Goal: Task Accomplishment & Management: Use online tool/utility

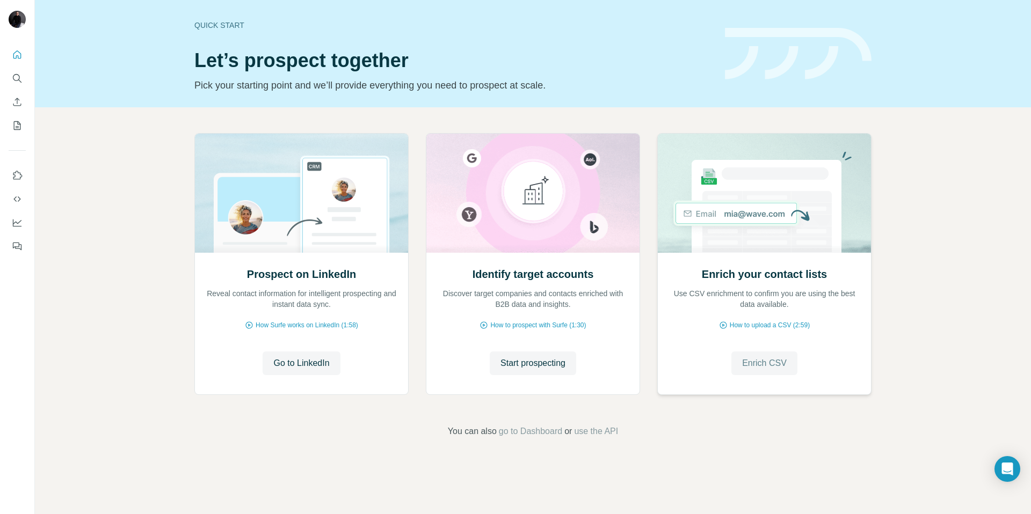
click at [767, 365] on span "Enrich CSV" at bounding box center [764, 363] width 45 height 13
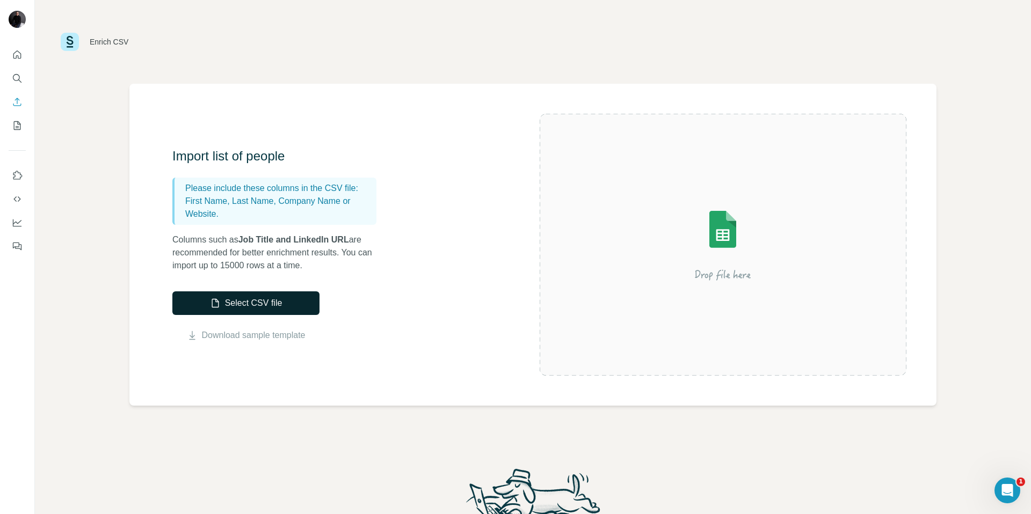
click at [280, 305] on button "Select CSV file" at bounding box center [245, 304] width 147 height 24
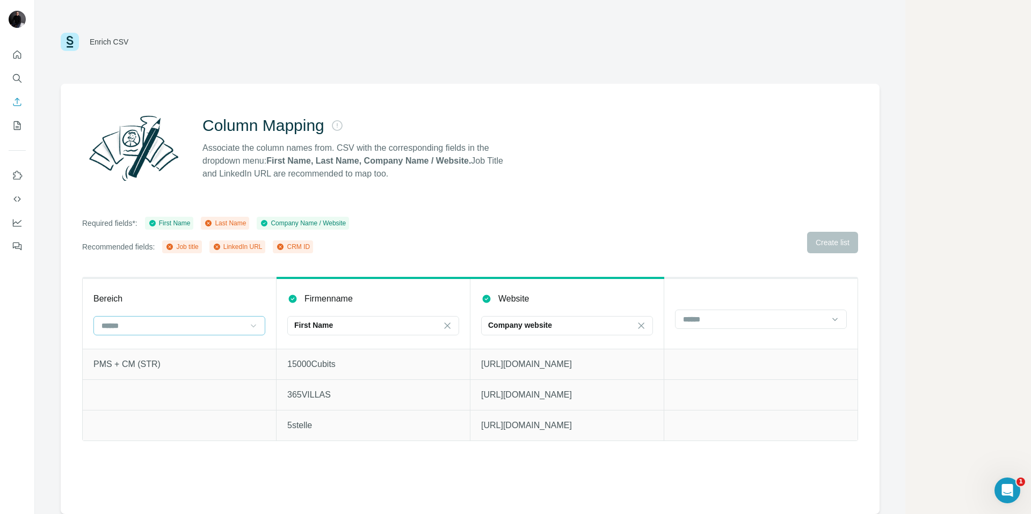
click at [256, 324] on icon at bounding box center [253, 326] width 11 height 11
click at [352, 322] on div "First Name" at bounding box center [366, 325] width 145 height 11
click at [370, 367] on div "Company Name" at bounding box center [373, 369] width 154 height 11
click at [154, 224] on icon at bounding box center [152, 223] width 3 height 3
click at [146, 325] on input at bounding box center [172, 326] width 145 height 12
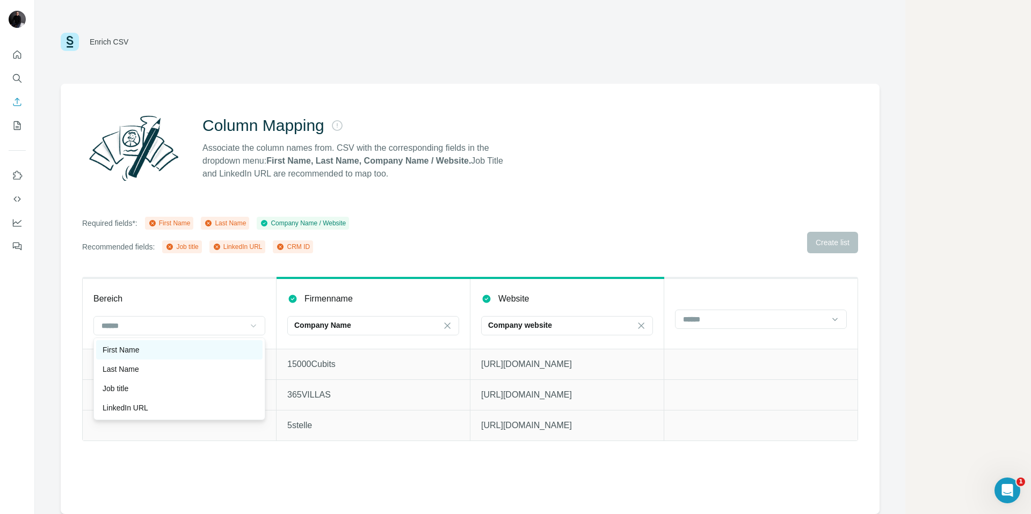
click at [133, 350] on p "First Name" at bounding box center [121, 350] width 37 height 11
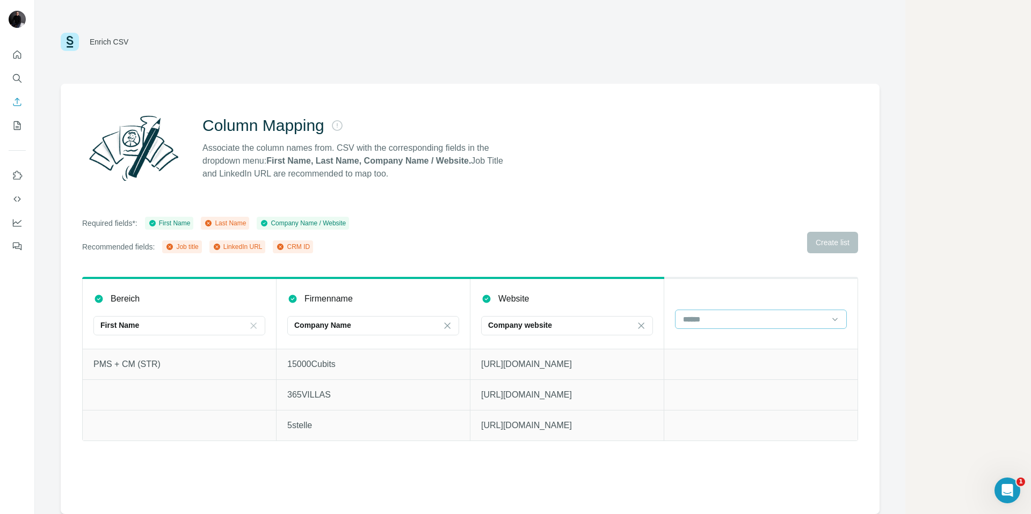
click at [742, 320] on input at bounding box center [754, 320] width 145 height 12
click at [720, 348] on p "Last Name" at bounding box center [702, 343] width 37 height 11
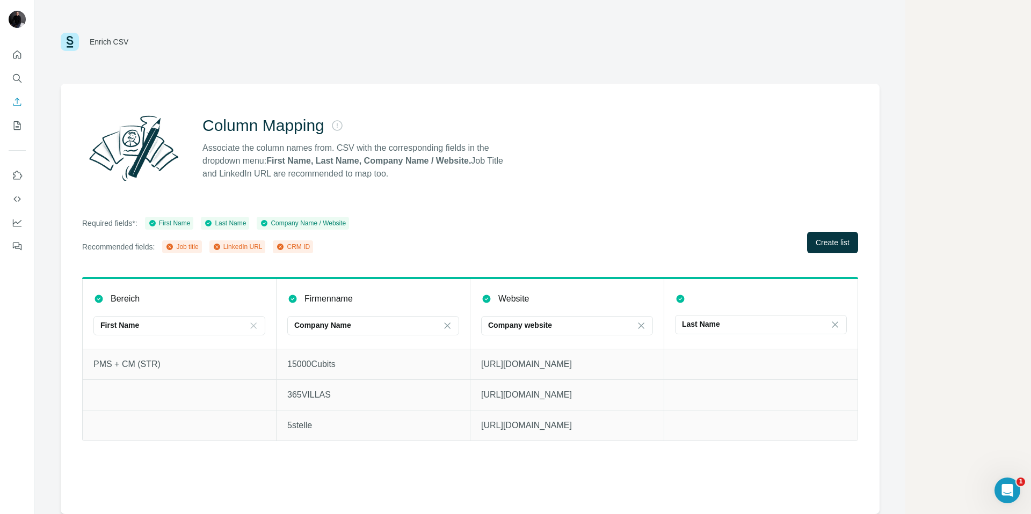
click at [246, 246] on div "LinkedIn URL" at bounding box center [238, 247] width 50 height 10
click at [198, 324] on div "First Name" at bounding box center [172, 325] width 145 height 11
click at [156, 367] on div "LinkedIn URL" at bounding box center [180, 369] width 154 height 11
click at [217, 324] on div "LinkedIn URL" at bounding box center [172, 325] width 145 height 11
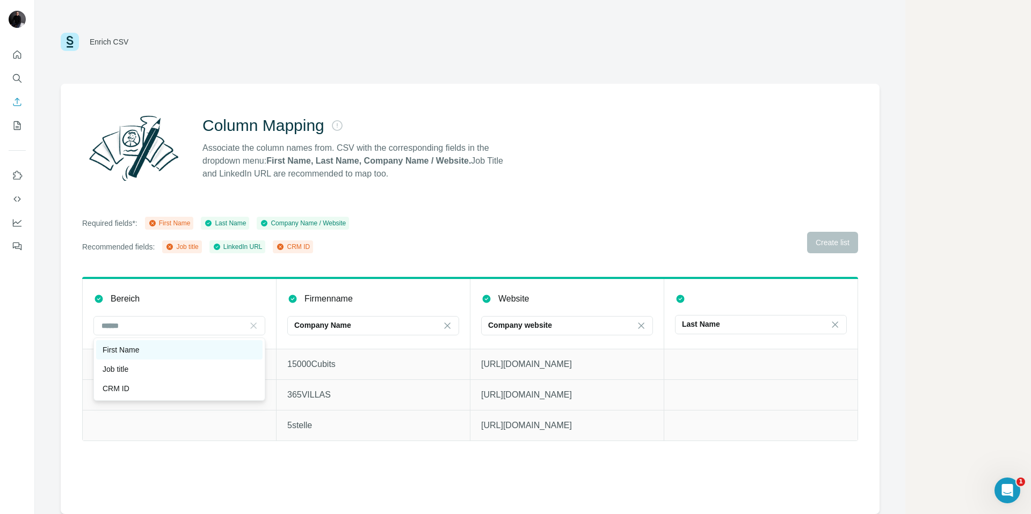
click at [147, 351] on div "First Name" at bounding box center [180, 350] width 154 height 11
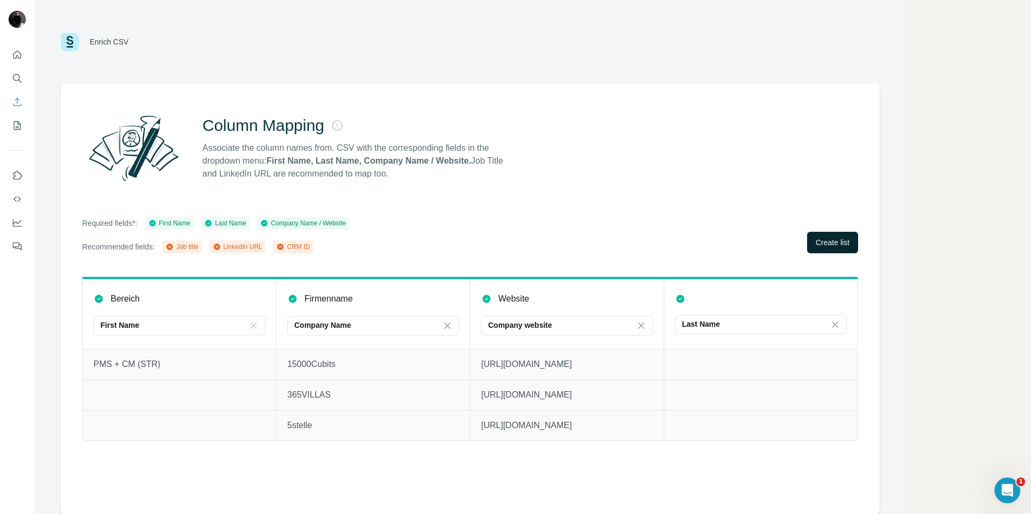
click at [838, 246] on span "Create list" at bounding box center [833, 242] width 34 height 11
click at [830, 244] on span "Create list" at bounding box center [833, 242] width 34 height 11
click at [181, 477] on span "Close" at bounding box center [176, 476] width 19 height 11
click at [19, 50] on icon "Quick start" at bounding box center [17, 54] width 11 height 11
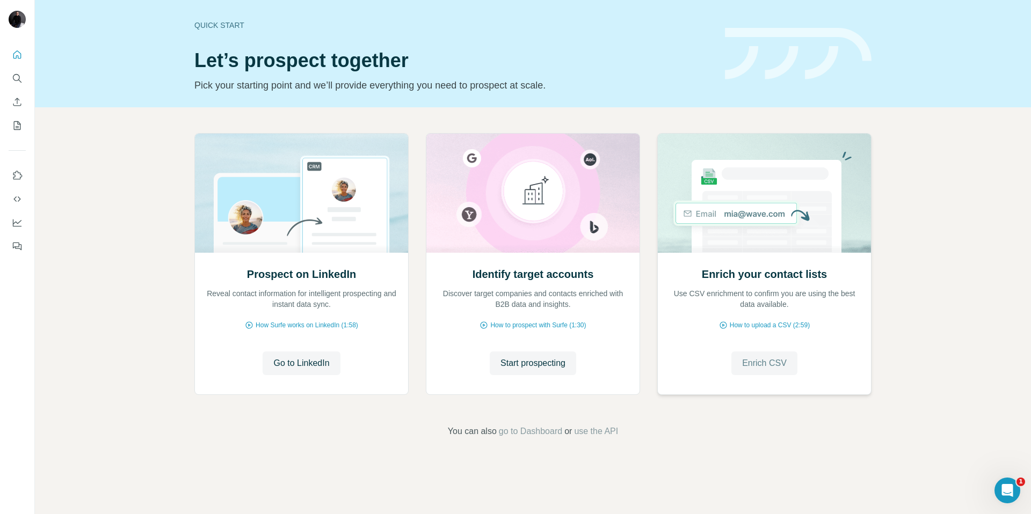
click at [749, 361] on span "Enrich CSV" at bounding box center [764, 363] width 45 height 13
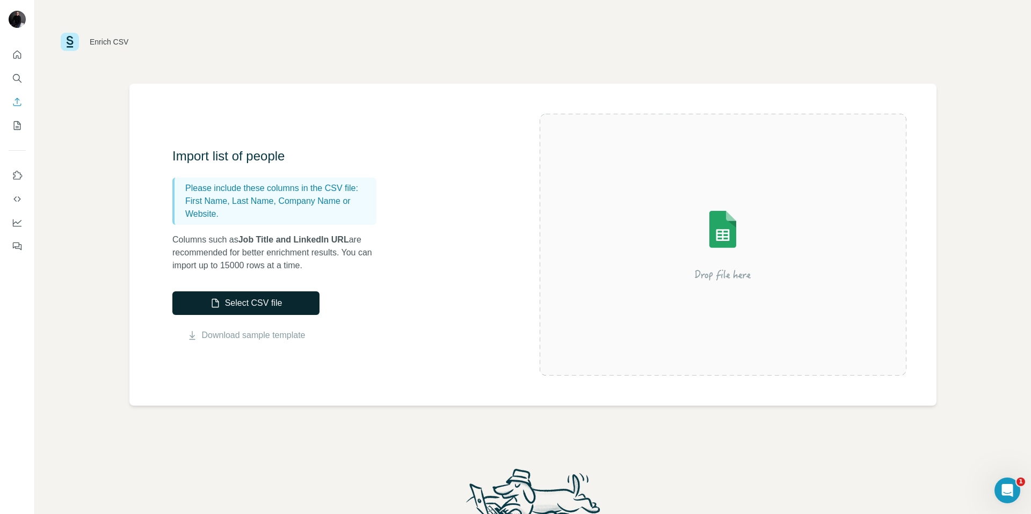
click at [261, 307] on button "Select CSV file" at bounding box center [245, 304] width 147 height 24
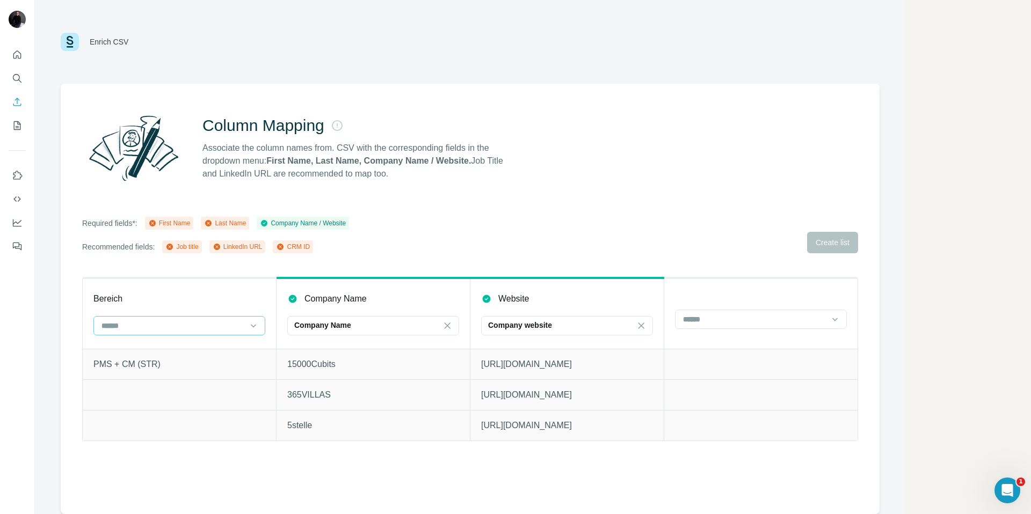
click at [170, 331] on div at bounding box center [172, 326] width 145 height 18
click at [146, 351] on div "First Name" at bounding box center [180, 350] width 154 height 11
click at [702, 321] on input at bounding box center [754, 320] width 145 height 12
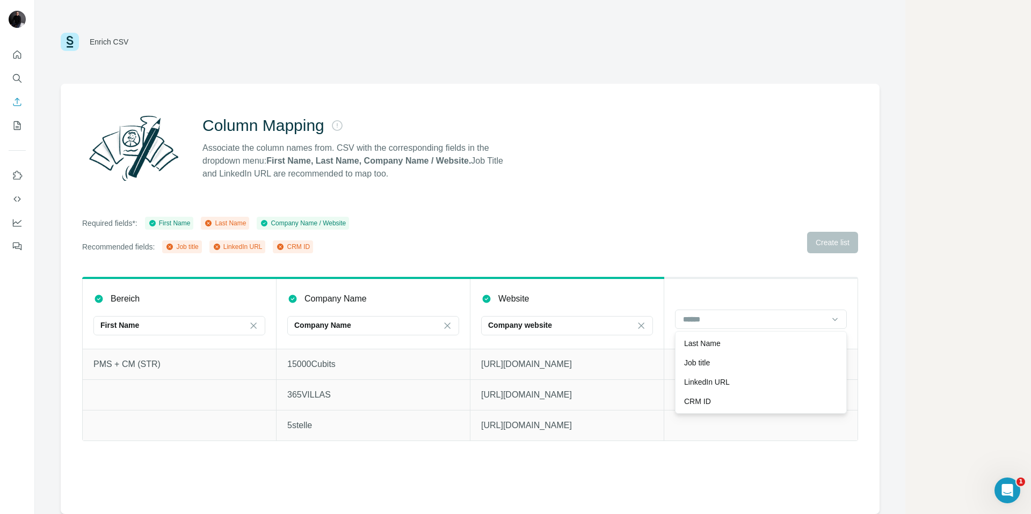
click at [708, 349] on div "Last Name" at bounding box center [761, 343] width 166 height 19
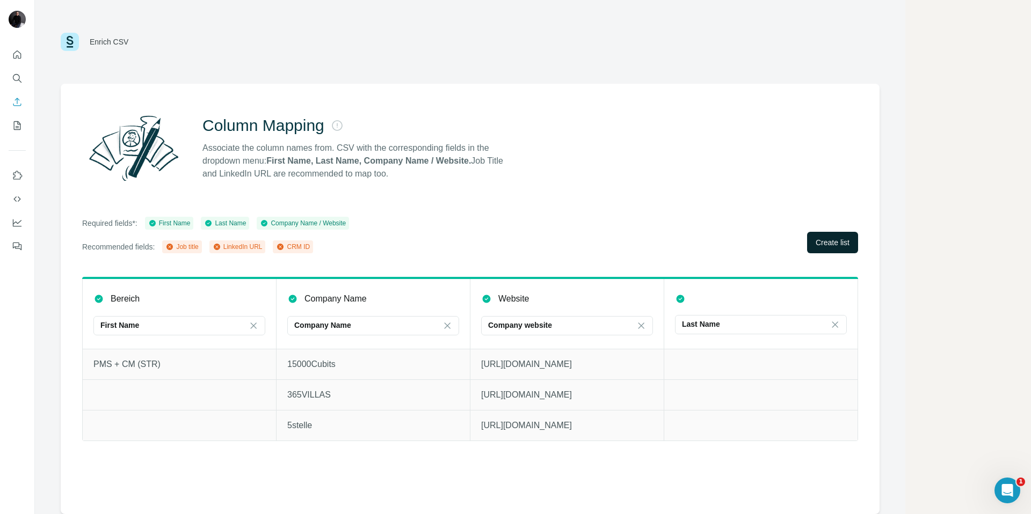
click at [833, 239] on span "Create list" at bounding box center [833, 242] width 34 height 11
